Goal: Information Seeking & Learning: Learn about a topic

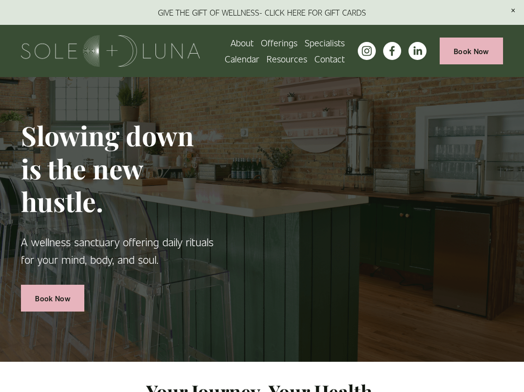
click at [243, 44] on link "About" at bounding box center [242, 43] width 23 height 16
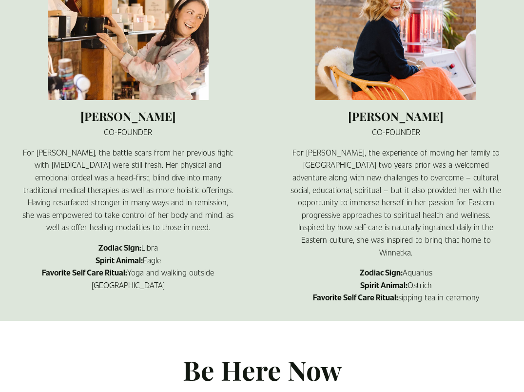
scroll to position [682, 0]
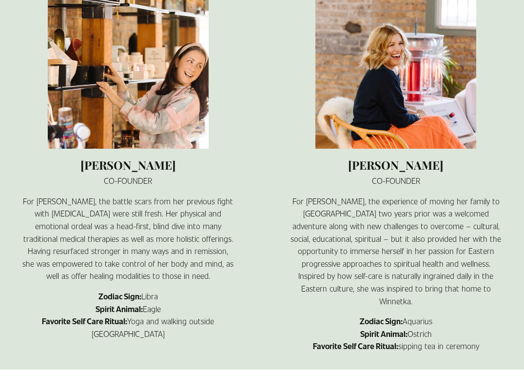
click at [256, 277] on ul "[PERSON_NAME] CO-FOUNDER For [PERSON_NAME], the battle scars from her previous …" at bounding box center [262, 170] width 524 height 365
click at [239, 250] on ul "[PERSON_NAME] CO-FOUNDER For [PERSON_NAME], the battle scars from her previous …" at bounding box center [262, 170] width 524 height 365
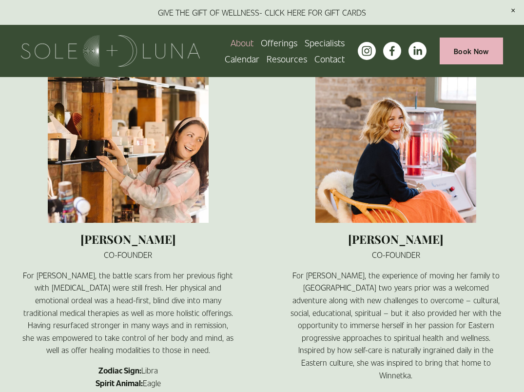
scroll to position [585, 0]
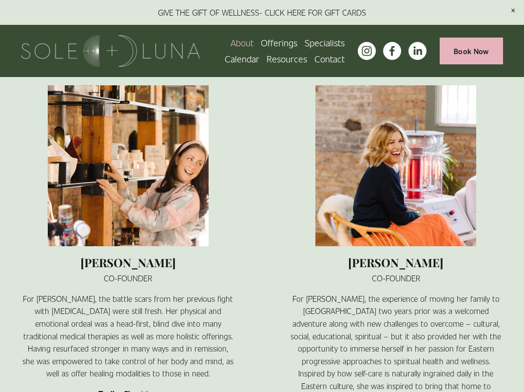
click at [273, 45] on span "Offerings" at bounding box center [279, 43] width 37 height 15
click at [0, 0] on span "Wellness Experiences" at bounding box center [0, 0] width 0 height 0
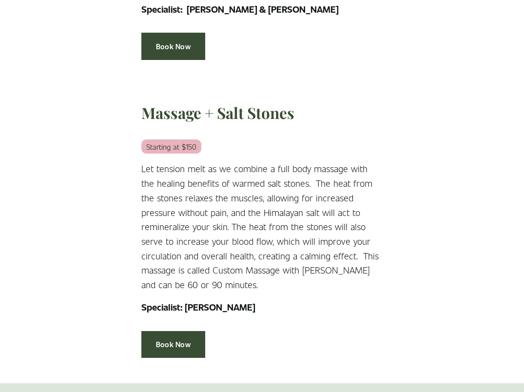
scroll to position [2047, 0]
